Goal: Task Accomplishment & Management: Use online tool/utility

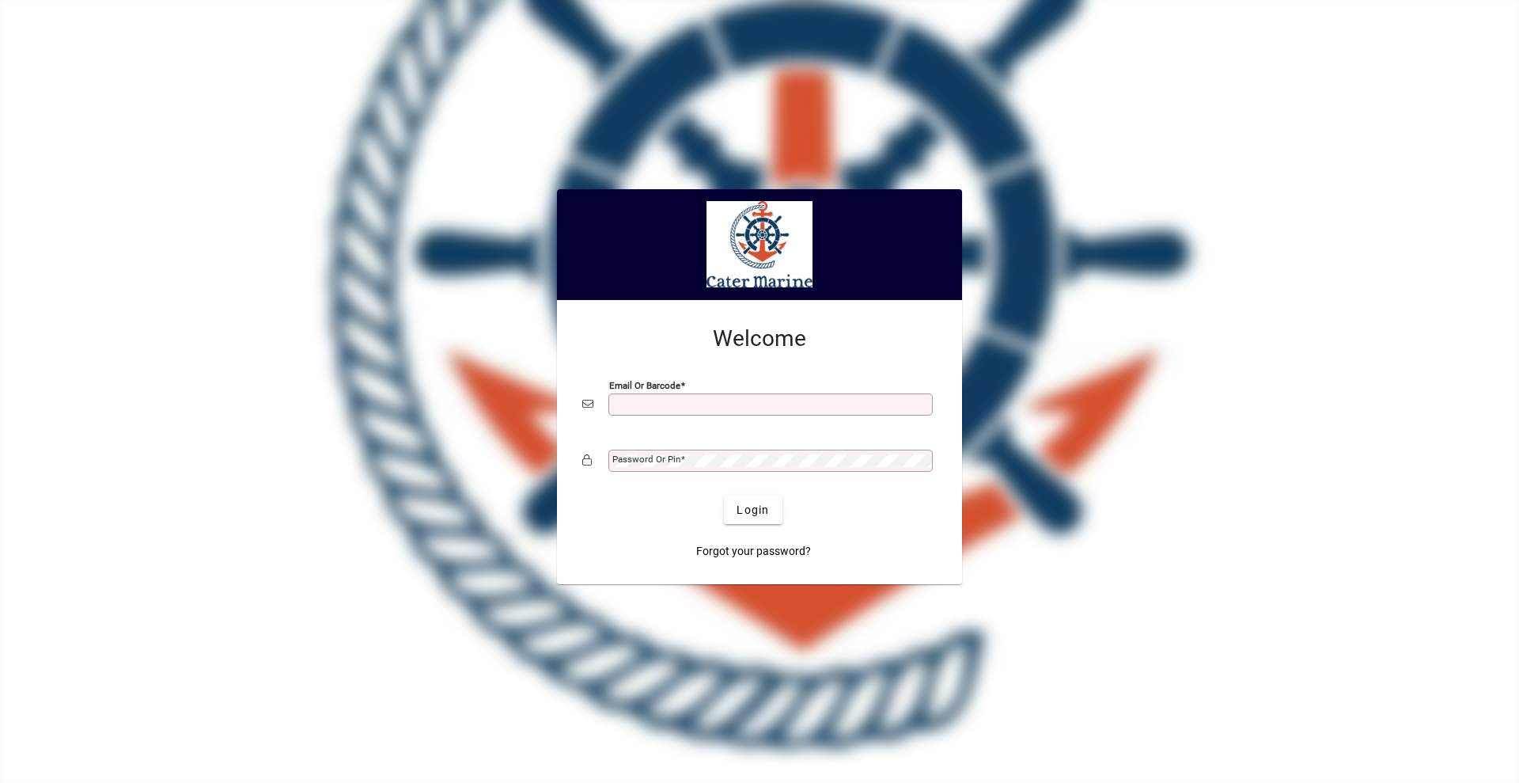
click at [619, 404] on input "Email or Barcode" at bounding box center [772, 404] width 320 height 13
type input "**********"
click at [724, 495] on button "Login" at bounding box center [753, 509] width 58 height 28
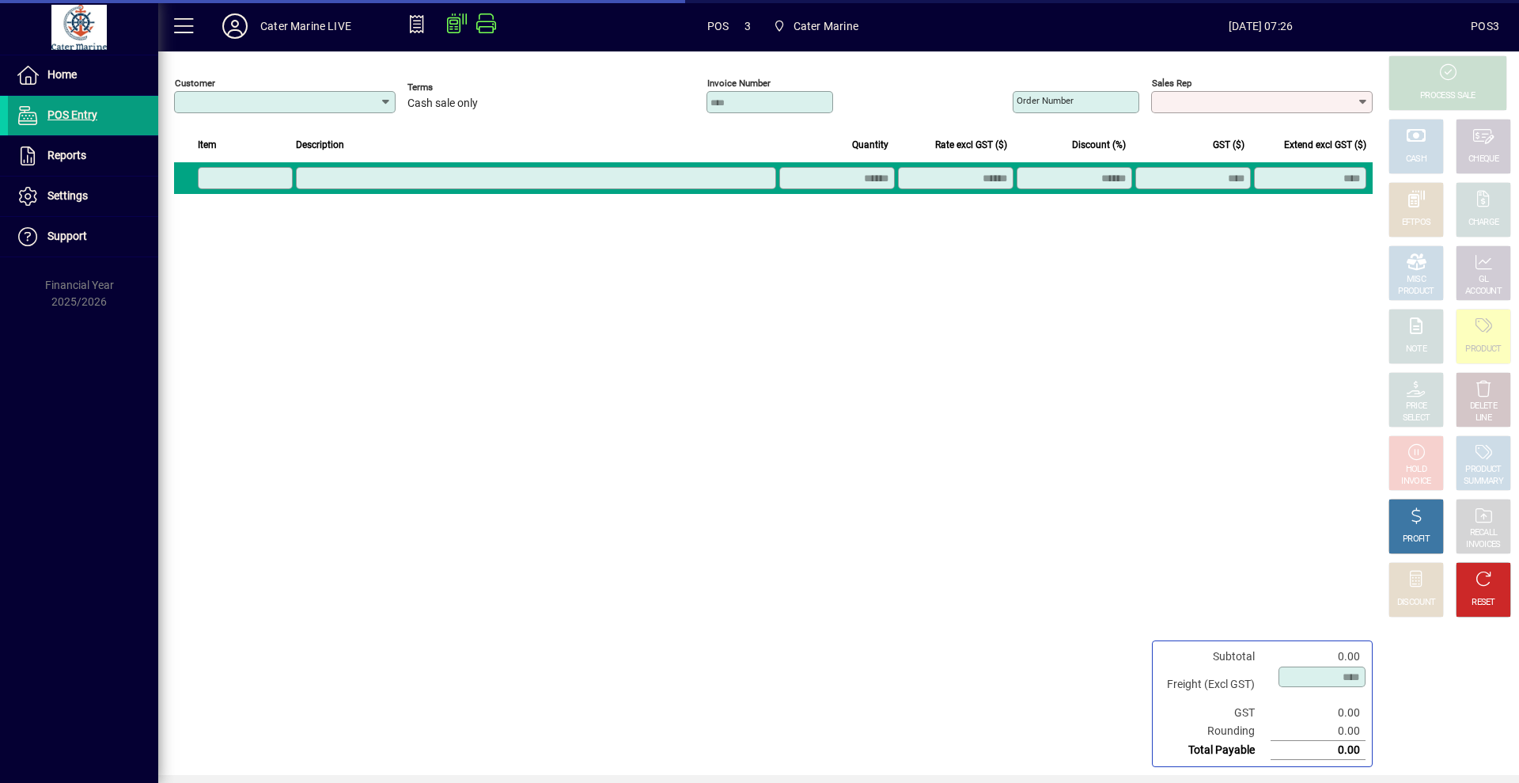
type input "**********"
